Goal: Navigation & Orientation: Go to known website

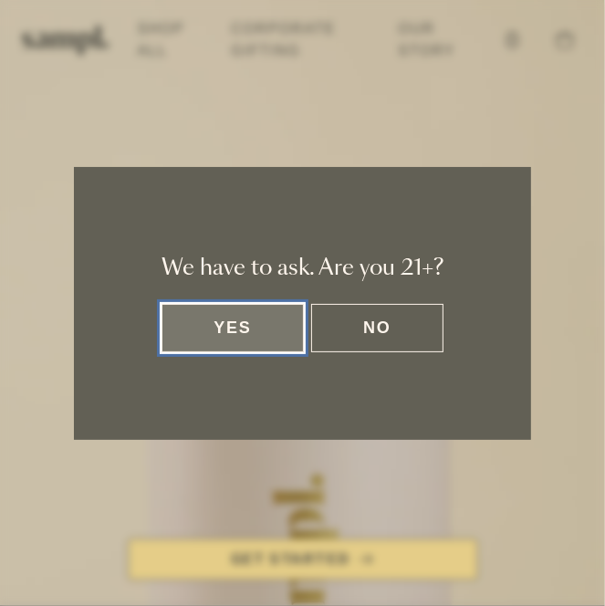
click at [243, 337] on button "Yes" at bounding box center [232, 328] width 142 height 48
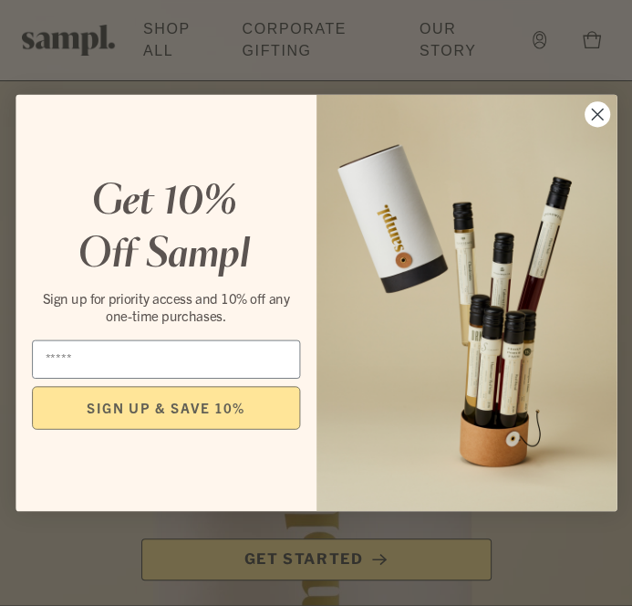
click at [591, 118] on circle "Close dialog" at bounding box center [597, 114] width 26 height 26
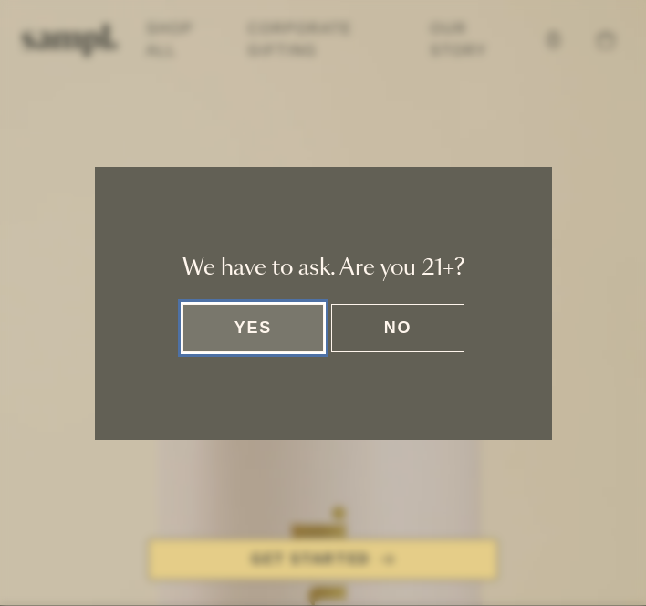
drag, startPoint x: 277, startPoint y: 325, endPoint x: 275, endPoint y: 301, distance: 23.8
click at [277, 324] on button "Yes" at bounding box center [253, 328] width 142 height 48
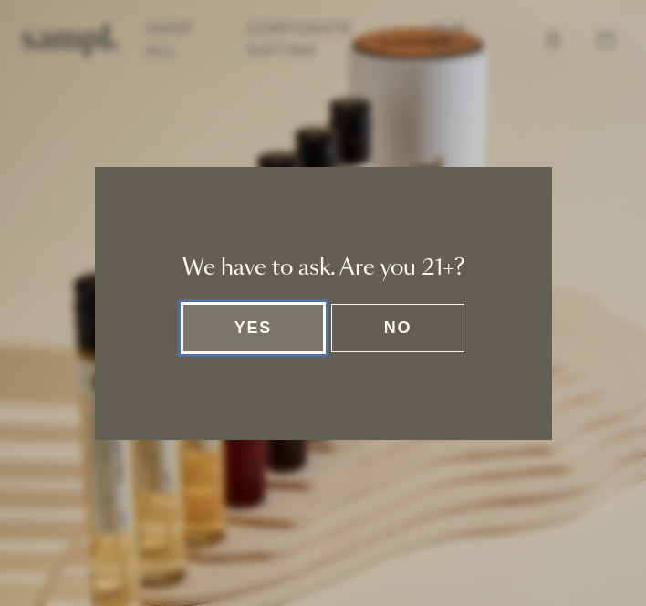
click at [266, 322] on button "Yes" at bounding box center [253, 328] width 142 height 48
